Goal: Task Accomplishment & Management: Manage account settings

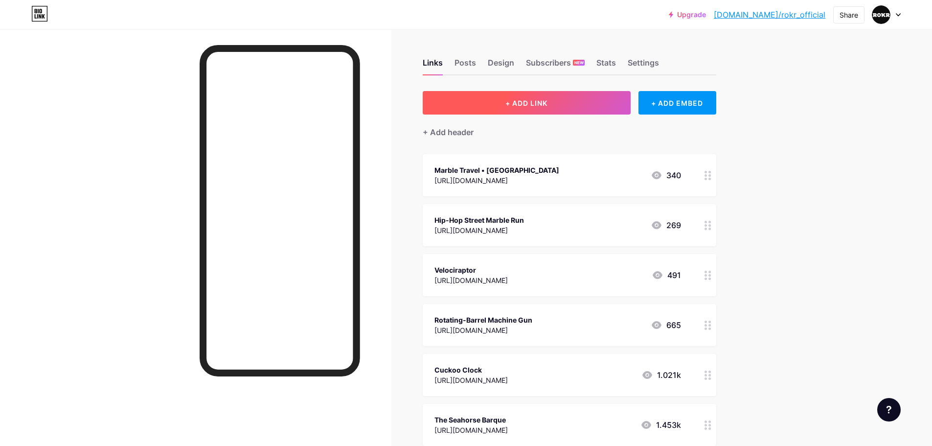
click at [576, 100] on button "+ ADD LINK" at bounding box center [527, 102] width 208 height 23
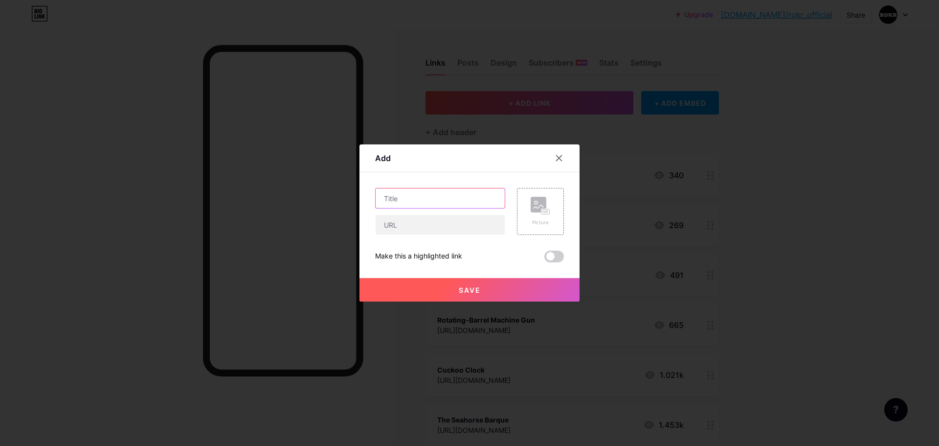
click at [457, 198] on input "text" at bounding box center [440, 198] width 129 height 20
click at [449, 222] on input "text" at bounding box center [440, 225] width 129 height 20
paste input "[URL][DOMAIN_NAME]"
type input "[URL][DOMAIN_NAME]"
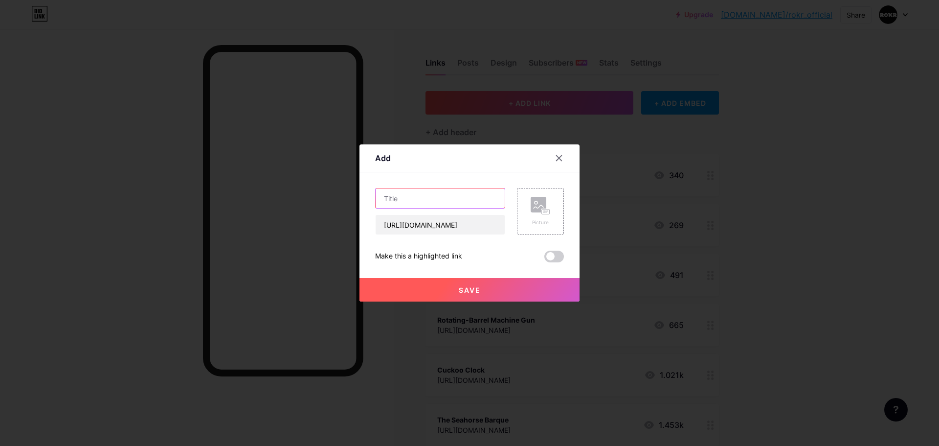
click at [484, 201] on input "text" at bounding box center [440, 198] width 129 height 20
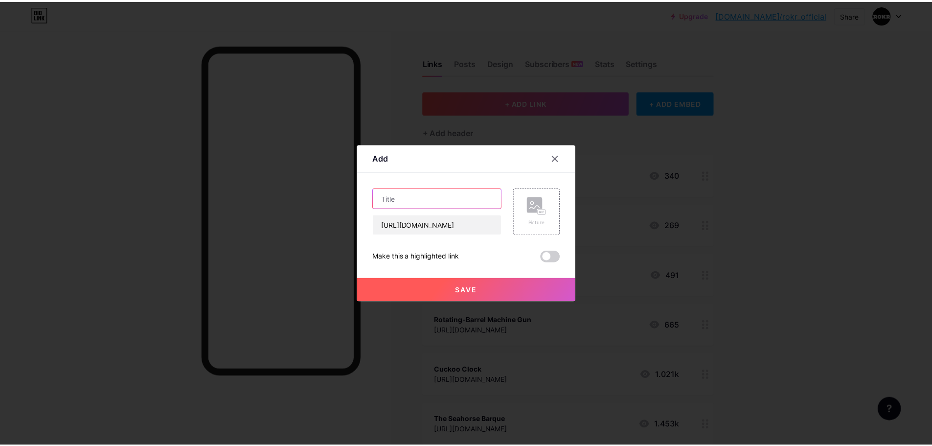
scroll to position [0, 0]
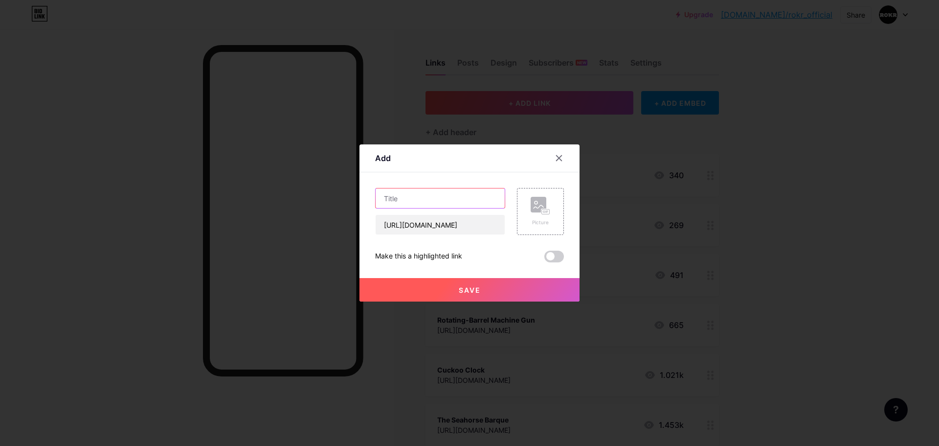
click at [474, 193] on input "text" at bounding box center [440, 198] width 129 height 20
paste input "[PERSON_NAME]"
click at [381, 200] on input "[PERSON_NAME]" at bounding box center [440, 198] width 129 height 20
type input "[PERSON_NAME]"
click at [510, 280] on button "Save" at bounding box center [469, 289] width 220 height 23
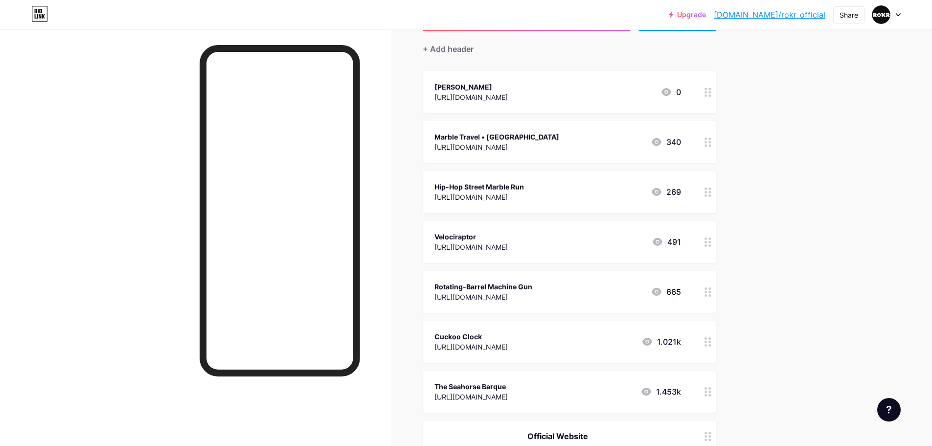
scroll to position [98, 0]
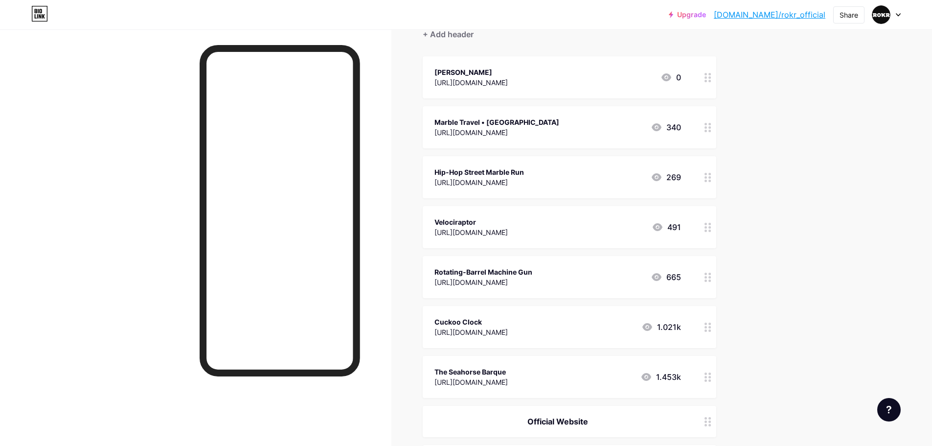
click at [713, 283] on div at bounding box center [707, 277] width 17 height 42
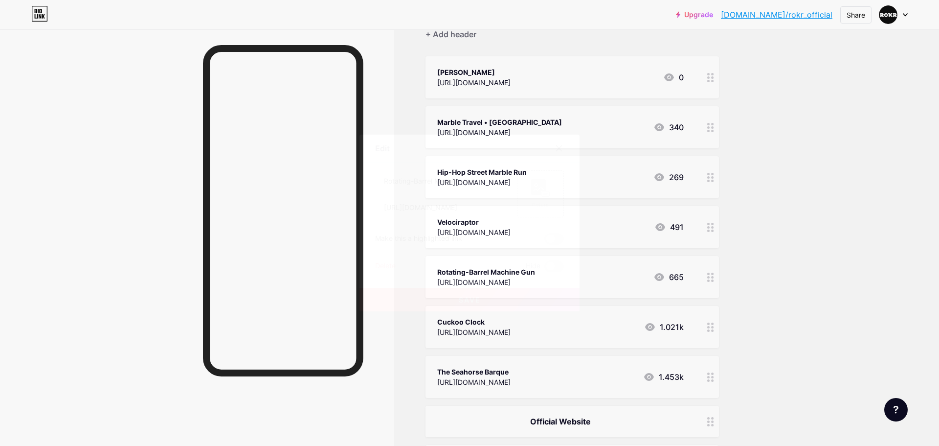
click at [553, 142] on div at bounding box center [559, 148] width 18 height 18
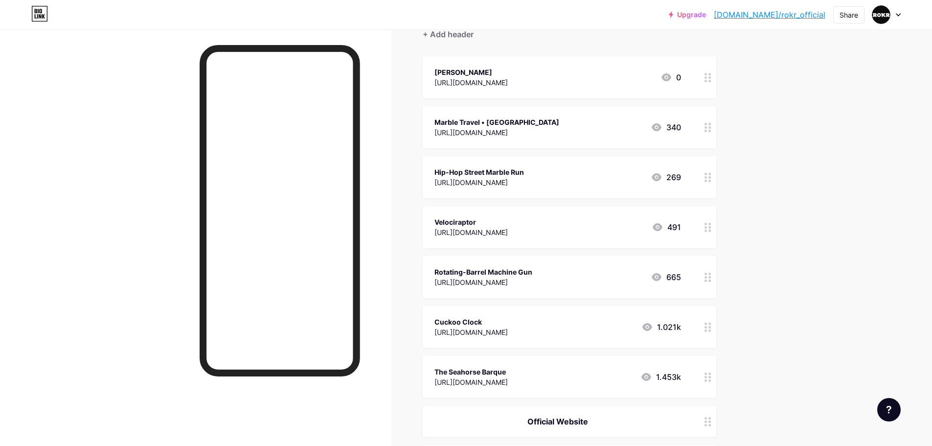
click at [696, 280] on div "Rotating-Barrel Machine Gun https://www.rokronline.com/products/rokr-rotating-b…" at bounding box center [569, 277] width 293 height 42
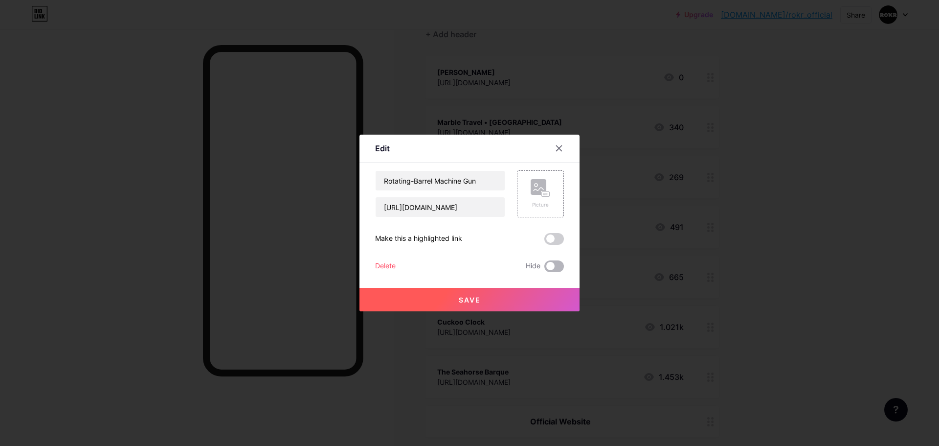
click at [550, 268] on span at bounding box center [554, 266] width 20 height 12
click at [544, 269] on input "checkbox" at bounding box center [544, 269] width 0 height 0
click at [526, 295] on button "Save" at bounding box center [469, 299] width 220 height 23
click at [558, 150] on icon at bounding box center [559, 148] width 8 height 8
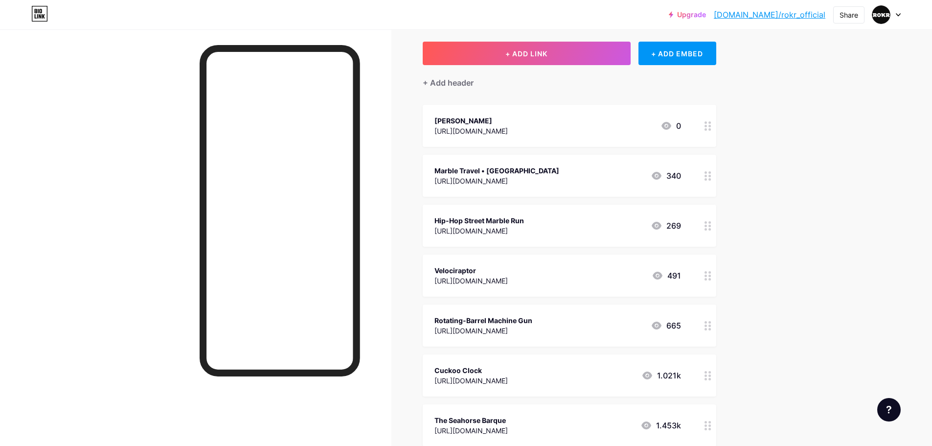
scroll to position [49, 0]
click at [706, 224] on div at bounding box center [707, 226] width 17 height 42
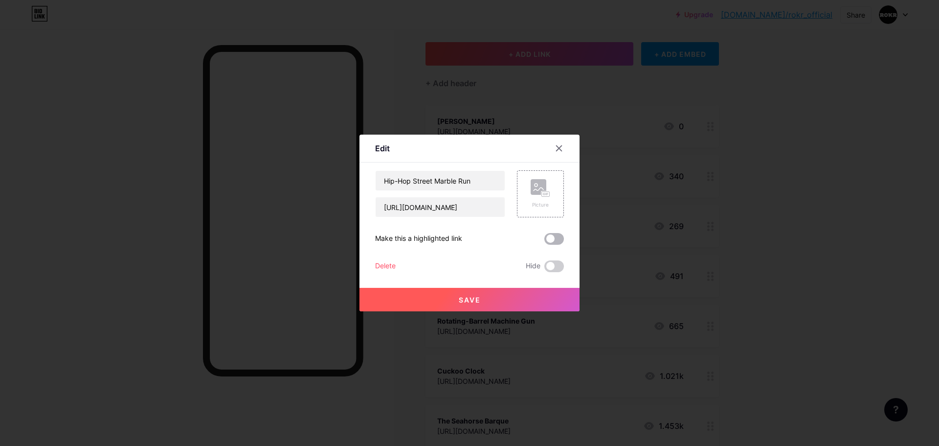
click at [558, 241] on span at bounding box center [554, 239] width 20 height 12
click at [544, 241] on input "checkbox" at bounding box center [544, 241] width 0 height 0
click at [550, 238] on span at bounding box center [554, 239] width 20 height 12
click at [544, 241] on input "checkbox" at bounding box center [544, 241] width 0 height 0
click at [550, 265] on span at bounding box center [554, 266] width 20 height 12
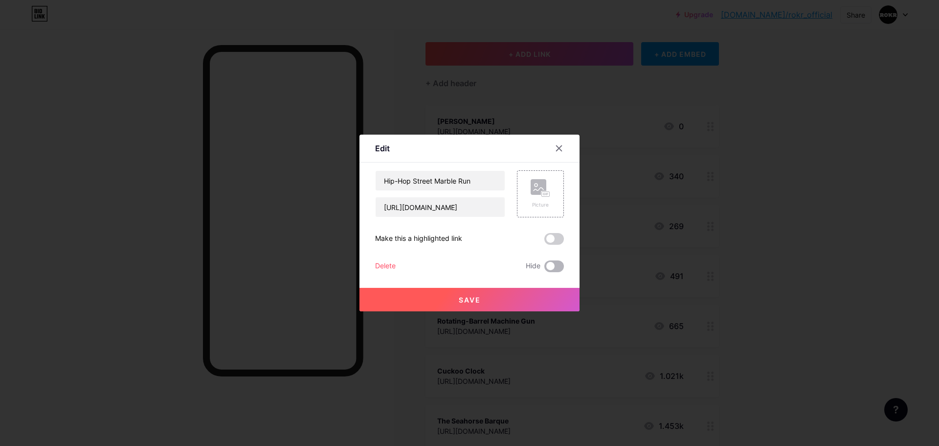
click at [544, 269] on input "checkbox" at bounding box center [544, 269] width 0 height 0
drag, startPoint x: 543, startPoint y: 293, endPoint x: 571, endPoint y: 290, distance: 28.0
click at [543, 293] on button "Save" at bounding box center [469, 299] width 220 height 23
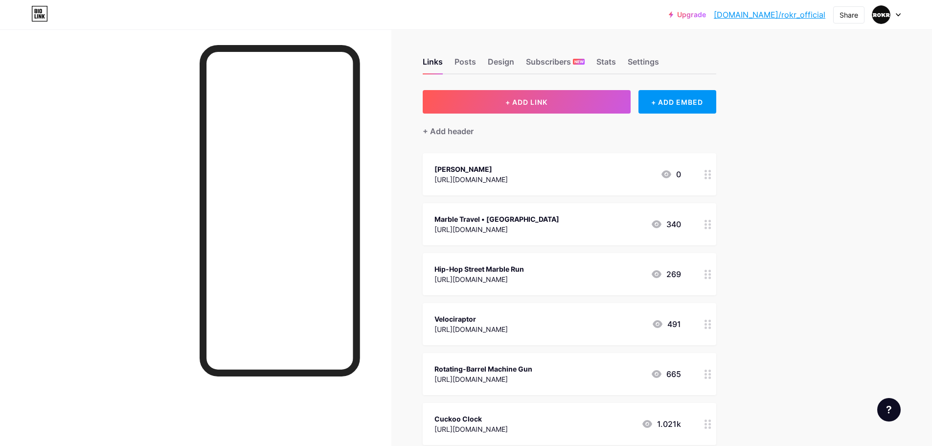
scroll to position [0, 0]
click at [707, 178] on icon at bounding box center [707, 175] width 7 height 9
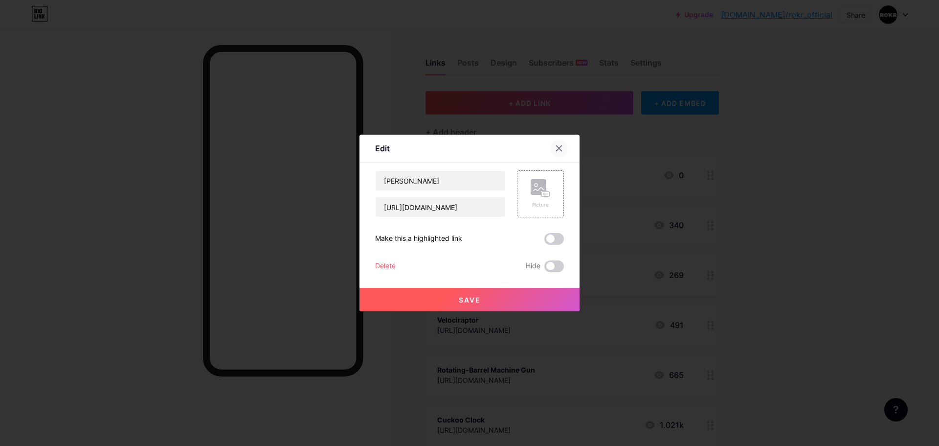
click at [552, 144] on div at bounding box center [559, 148] width 18 height 18
